Goal: Information Seeking & Learning: Learn about a topic

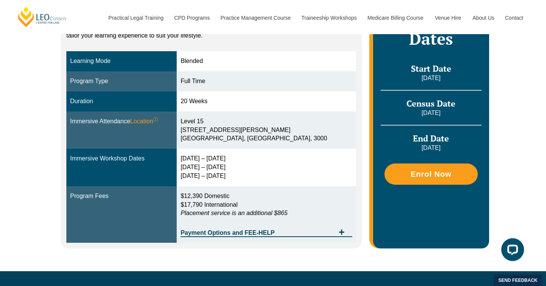
scroll to position [249, 0]
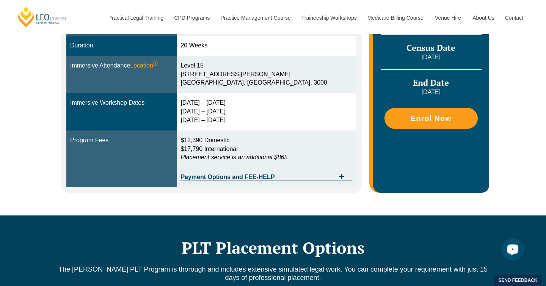
click at [519, 248] on div "Open LiveChat chat widget" at bounding box center [512, 249] width 13 height 13
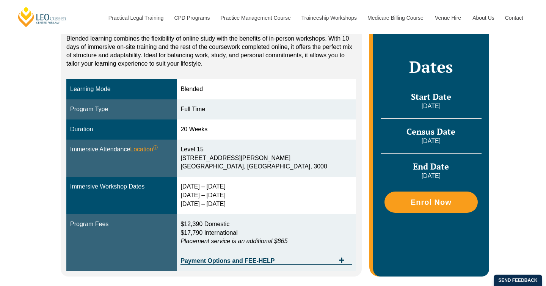
scroll to position [170, 0]
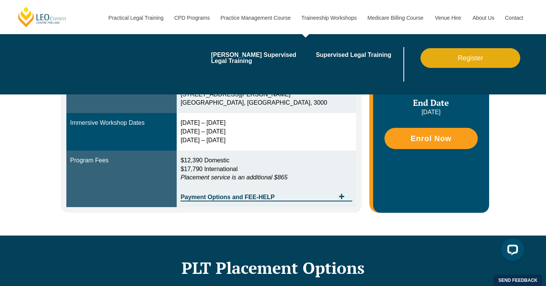
scroll to position [72, 0]
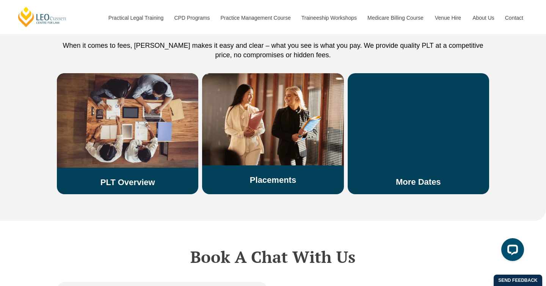
scroll to position [1319, 0]
